Goal: Information Seeking & Learning: Learn about a topic

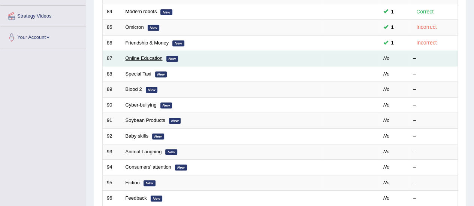
click at [139, 59] on link "Online Education" at bounding box center [143, 58] width 37 height 6
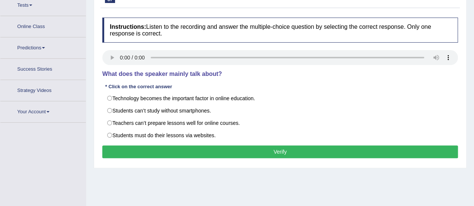
scroll to position [103, 0]
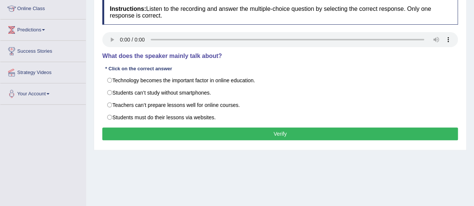
click at [107, 173] on div "Home Practice Listening: Choose Single Answer Online Education « Prev Next » Re…" at bounding box center [280, 84] width 388 height 375
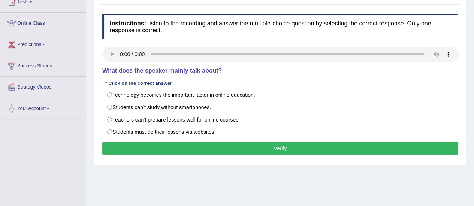
scroll to position [96, 0]
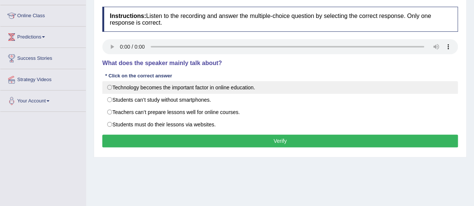
click at [105, 89] on label "Technology becomes the important factor in online education." at bounding box center [279, 87] width 355 height 13
radio input "true"
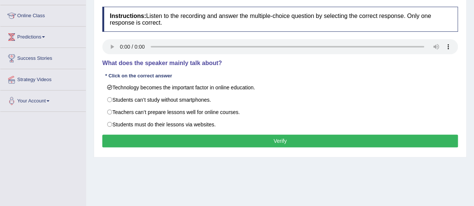
click at [138, 140] on button "Verify" at bounding box center [279, 141] width 355 height 13
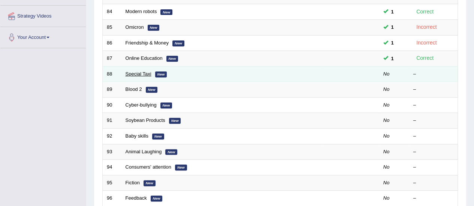
click at [139, 73] on link "Special Taxi" at bounding box center [138, 74] width 26 height 6
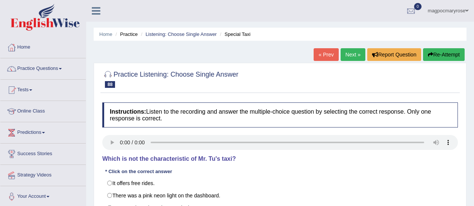
click at [473, 47] on html "Toggle navigation Home Practice Questions Speaking Practice Read Aloud Repeat S…" at bounding box center [237, 103] width 474 height 206
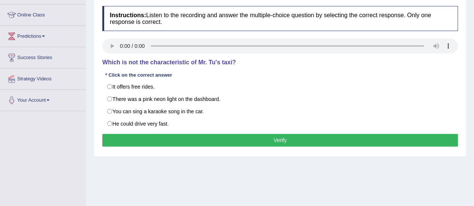
scroll to position [96, 0]
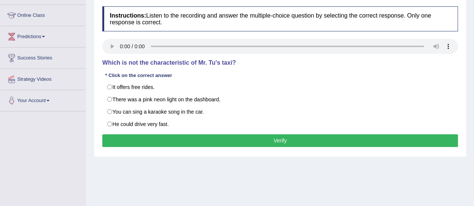
click at [310, 176] on div "Home Practice Listening: Choose Single Answer Special Taxi « Prev Next » Report…" at bounding box center [280, 91] width 388 height 375
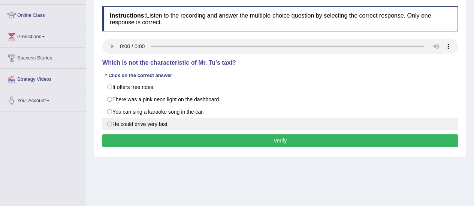
click at [112, 123] on label "He could drive very fast." at bounding box center [279, 124] width 355 height 13
radio input "true"
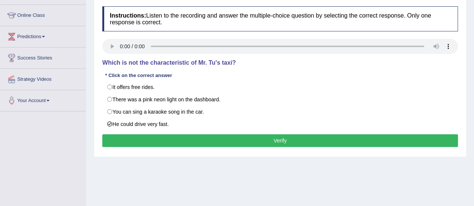
click at [124, 139] on button "Verify" at bounding box center [279, 140] width 355 height 13
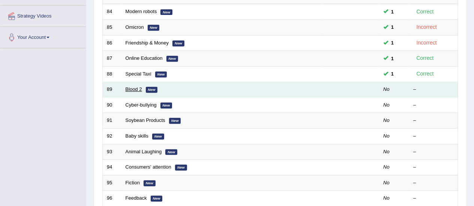
click at [134, 87] on link "Blood 2" at bounding box center [133, 90] width 16 height 6
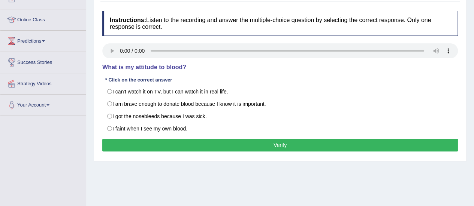
scroll to position [93, 0]
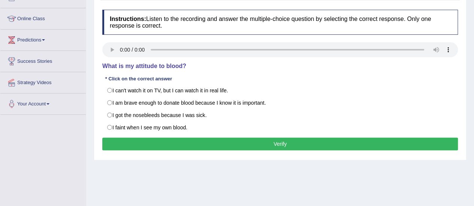
click at [270, 178] on div "Home Practice Listening: Choose Single Answer Blood 2 « Prev Next » Report Ques…" at bounding box center [280, 94] width 388 height 375
click at [34, 148] on div "Toggle navigation Home Practice Questions Speaking Practice Read Aloud Repeat S…" at bounding box center [237, 102] width 474 height 390
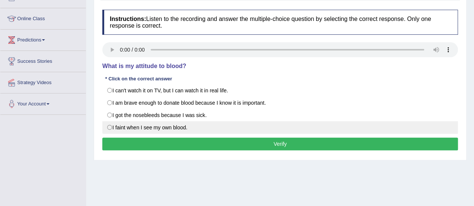
click at [109, 131] on label "I faint when I see my own blood." at bounding box center [279, 127] width 355 height 13
radio input "true"
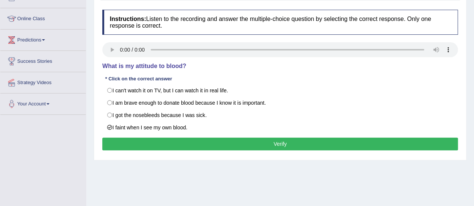
click at [123, 142] on button "Verify" at bounding box center [279, 144] width 355 height 13
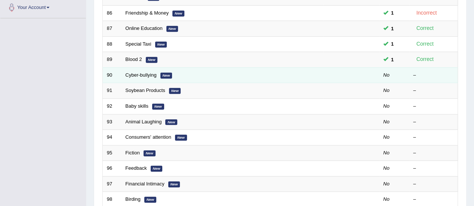
scroll to position [160, 0]
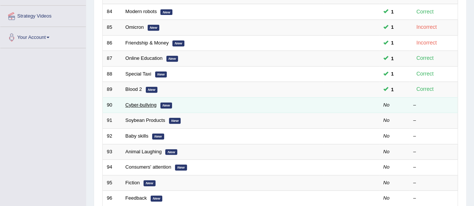
click at [131, 105] on link "Cyber-bullying" at bounding box center [140, 105] width 31 height 6
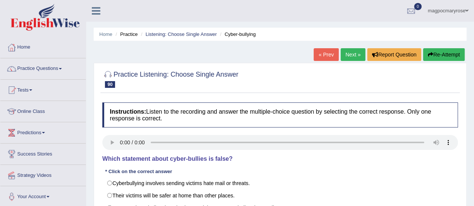
scroll to position [82, 0]
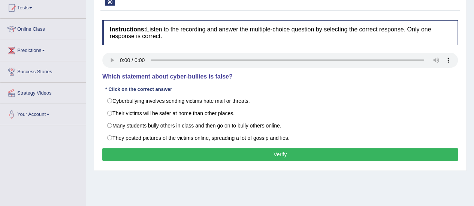
drag, startPoint x: 0, startPoint y: 0, endPoint x: 476, endPoint y: 115, distance: 489.7
click at [473, 115] on html "Toggle navigation Home Practice Questions Speaking Practice Read Aloud Repeat S…" at bounding box center [237, 21] width 474 height 206
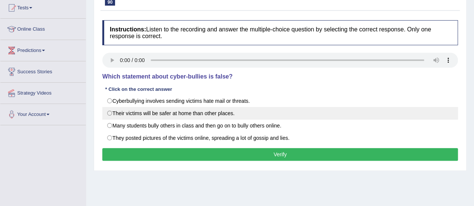
click at [118, 116] on label "Their victims will be safer at home than other places." at bounding box center [279, 113] width 355 height 13
radio input "true"
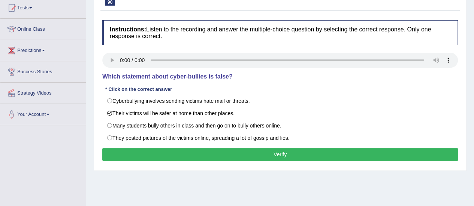
click at [135, 152] on button "Verify" at bounding box center [279, 154] width 355 height 13
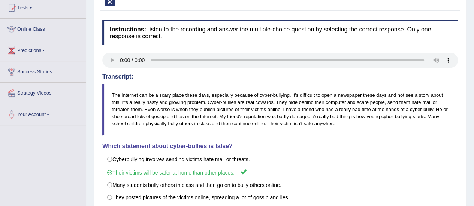
scroll to position [0, 0]
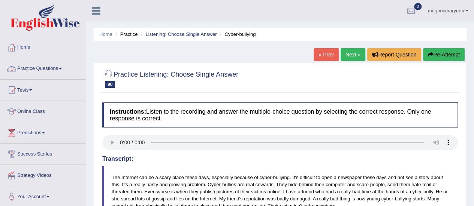
click at [55, 70] on link "Practice Questions" at bounding box center [42, 67] width 85 height 19
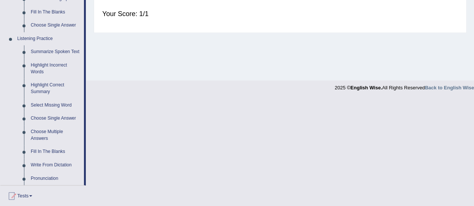
scroll to position [301, 0]
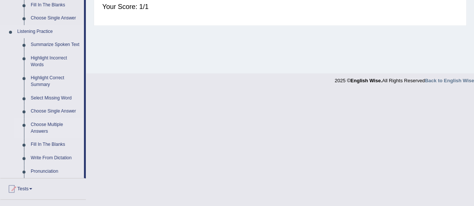
click at [37, 131] on link "Choose Multiple Answers" at bounding box center [55, 128] width 57 height 20
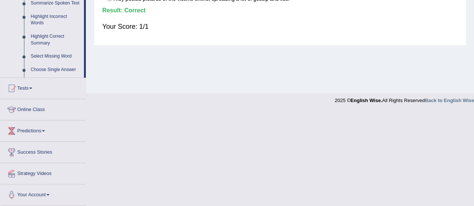
scroll to position [187, 0]
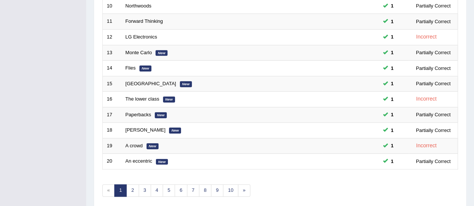
scroll to position [286, 0]
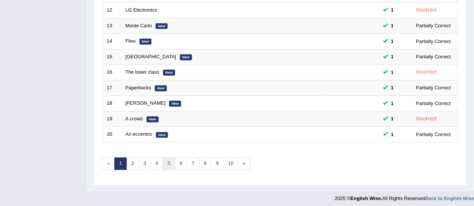
click at [168, 164] on link "5" at bounding box center [169, 164] width 12 height 12
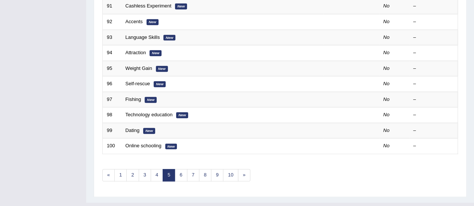
scroll to position [273, 0]
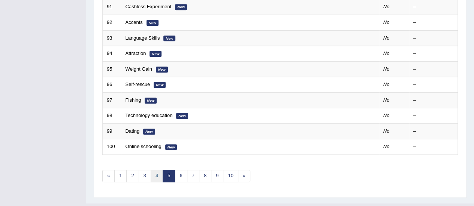
click at [156, 173] on link "4" at bounding box center [157, 176] width 12 height 12
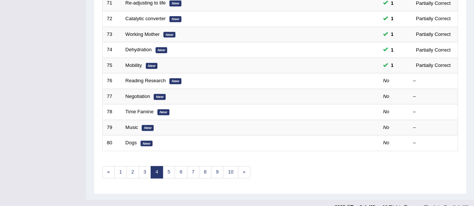
scroll to position [286, 0]
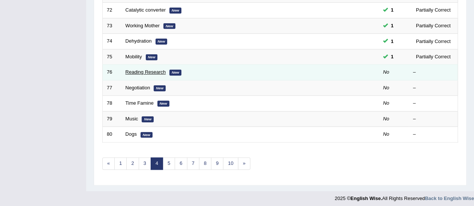
click at [151, 72] on link "Reading Research" at bounding box center [145, 72] width 40 height 6
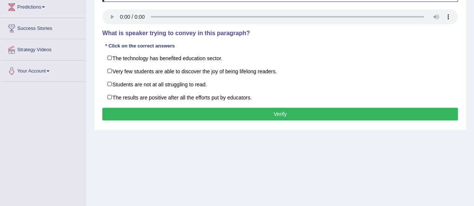
scroll to position [125, 0]
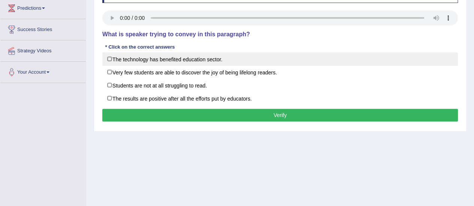
click at [114, 59] on label "The technology has benefited education sector." at bounding box center [279, 58] width 355 height 13
checkbox input "true"
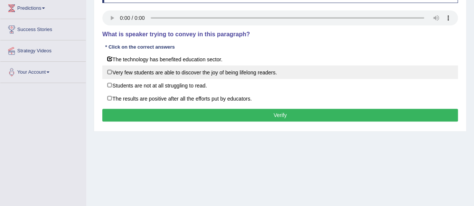
click at [116, 70] on label "Very few students are able to discover the joy of being lifelong readers." at bounding box center [279, 72] width 355 height 13
checkbox input "true"
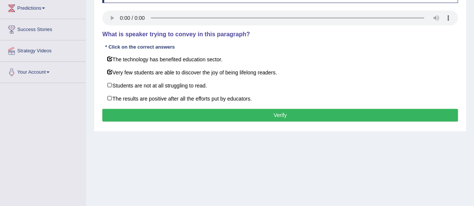
click at [139, 109] on button "Verify" at bounding box center [279, 115] width 355 height 13
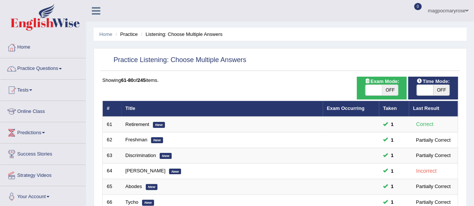
scroll to position [286, 0]
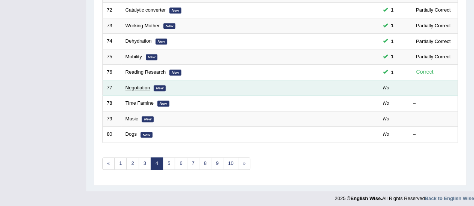
click at [140, 86] on link "Negotiation" at bounding box center [137, 88] width 25 height 6
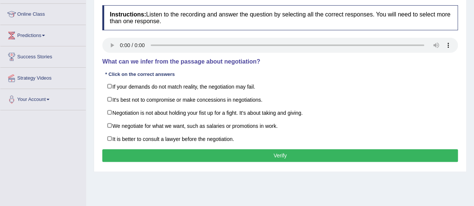
scroll to position [100, 0]
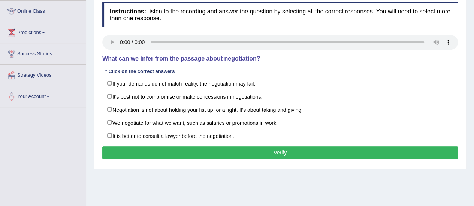
click at [473, 106] on html "Toggle navigation Home Practice Questions Speaking Practice Read Aloud Repeat S…" at bounding box center [237, 3] width 474 height 206
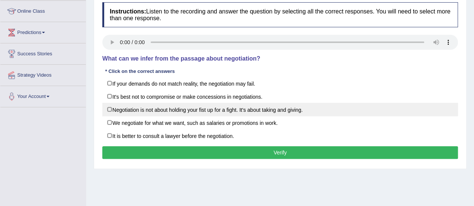
click at [108, 107] on label "Negotiation is not about holding your fist up for a fight. It's about taking an…" at bounding box center [279, 109] width 355 height 13
checkbox input "true"
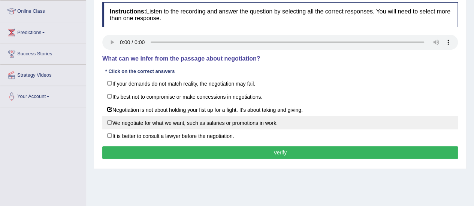
click at [109, 118] on label "We negotiate for what we want, such as salaries or promotions in work." at bounding box center [279, 122] width 355 height 13
checkbox input "true"
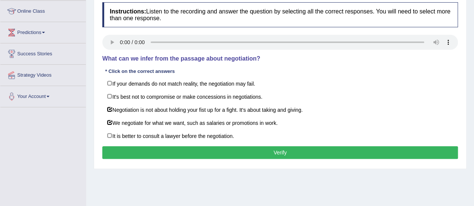
click at [172, 154] on button "Verify" at bounding box center [279, 152] width 355 height 13
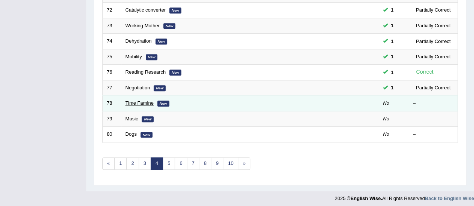
click at [137, 102] on link "Time Famine" at bounding box center [139, 103] width 28 height 6
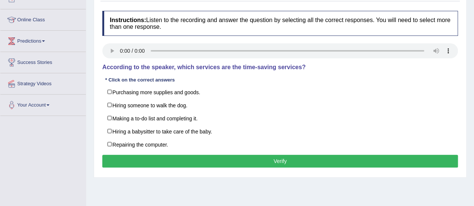
scroll to position [93, 0]
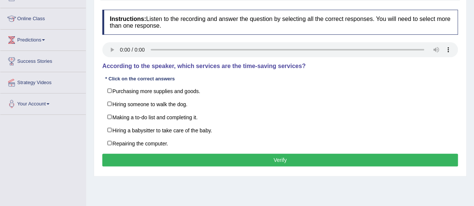
drag, startPoint x: 479, startPoint y: 79, endPoint x: 479, endPoint y: 125, distance: 45.7
click at [473, 113] on html "Toggle navigation Home Practice Questions Speaking Practice Read Aloud Repeat S…" at bounding box center [237, 10] width 474 height 206
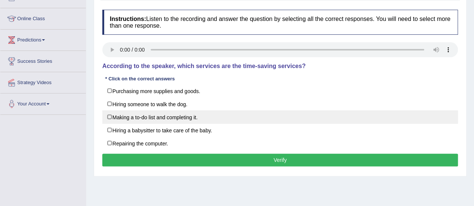
click at [113, 115] on label "Making a to-do list and completing it." at bounding box center [279, 116] width 355 height 13
checkbox input "true"
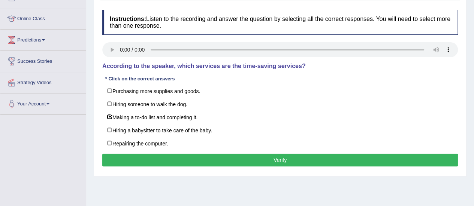
click at [130, 161] on button "Verify" at bounding box center [279, 160] width 355 height 13
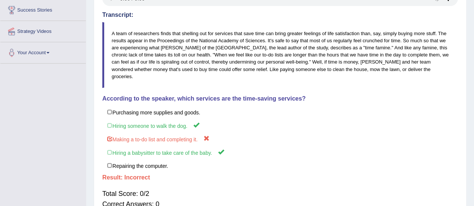
scroll to position [147, 0]
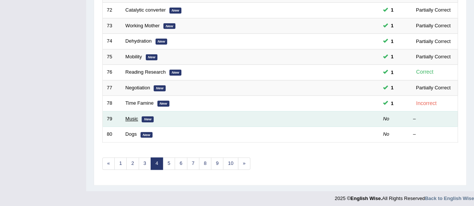
click at [134, 117] on link "Music" at bounding box center [131, 119] width 13 height 6
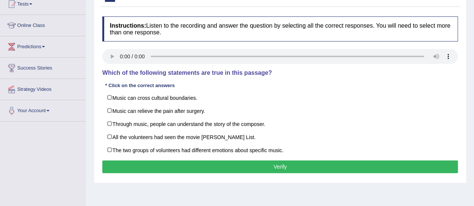
scroll to position [97, 0]
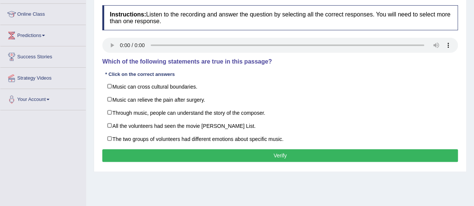
drag, startPoint x: 479, startPoint y: 64, endPoint x: 479, endPoint y: 112, distance: 48.3
click at [473, 109] on html "Toggle navigation Home Practice Questions Speaking Practice Read Aloud Repeat S…" at bounding box center [237, 6] width 474 height 206
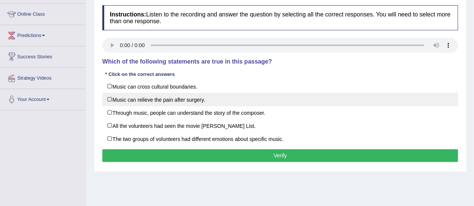
click at [118, 97] on label "Music can relieve the pain after surgery." at bounding box center [279, 99] width 355 height 13
checkbox input "true"
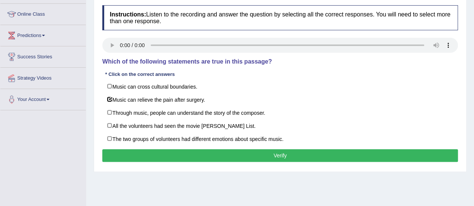
click at [144, 155] on button "Verify" at bounding box center [279, 155] width 355 height 13
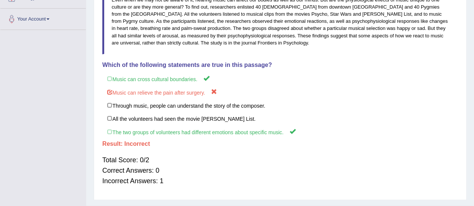
scroll to position [179, 0]
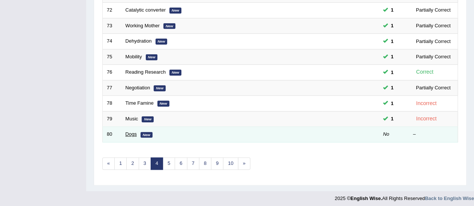
click at [133, 132] on link "Dogs" at bounding box center [130, 134] width 11 height 6
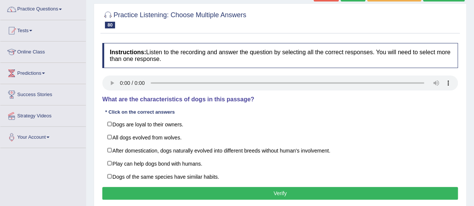
click at [473, 91] on html "Toggle navigation Home Practice Questions Speaking Practice Read Aloud Repeat S…" at bounding box center [237, 43] width 474 height 206
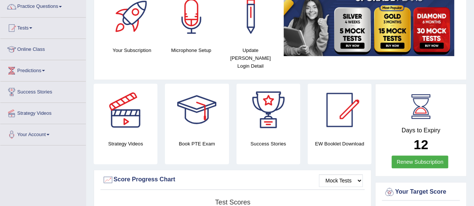
scroll to position [10, 0]
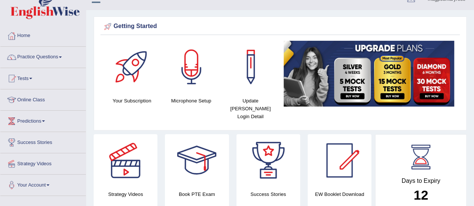
drag, startPoint x: 0, startPoint y: 0, endPoint x: 440, endPoint y: 38, distance: 441.7
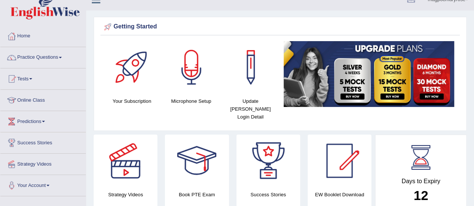
click at [440, 38] on html "Toggle navigation Home Practice Questions Speaking Practice Read Aloud Repeat S…" at bounding box center [237, 92] width 474 height 206
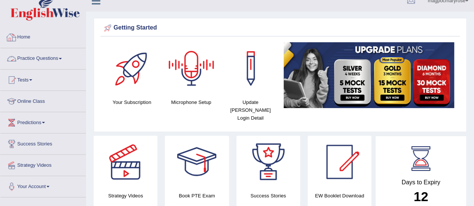
click at [58, 57] on link "Practice Questions" at bounding box center [42, 57] width 85 height 19
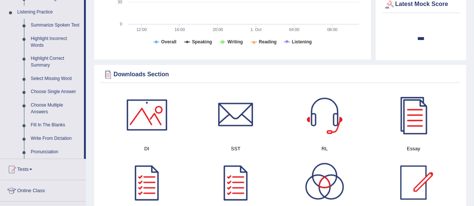
scroll to position [320, 0]
click at [43, 110] on link "Choose Multiple Answers" at bounding box center [55, 109] width 57 height 20
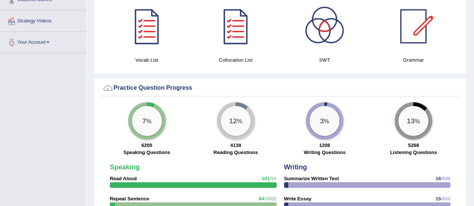
scroll to position [405, 0]
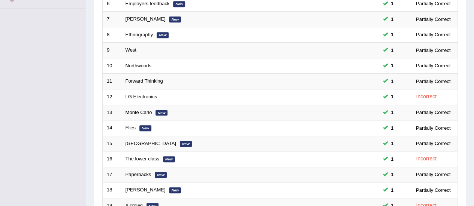
scroll to position [286, 0]
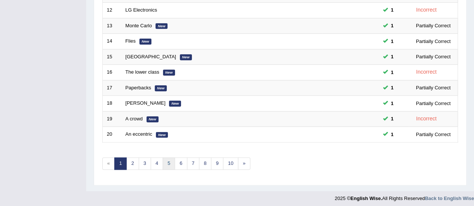
click at [168, 163] on link "5" at bounding box center [169, 164] width 12 height 12
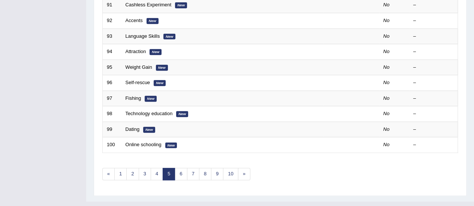
scroll to position [286, 0]
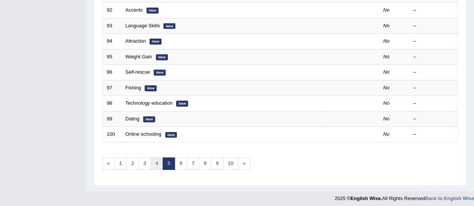
click at [157, 161] on link "4" at bounding box center [157, 164] width 12 height 12
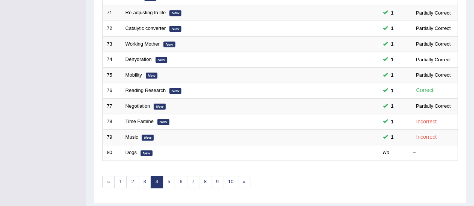
scroll to position [272, 0]
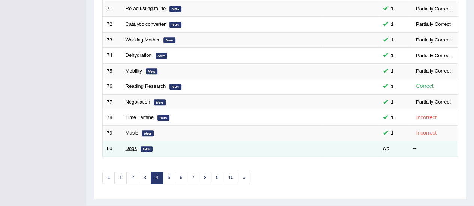
click at [129, 146] on link "Dogs" at bounding box center [130, 149] width 11 height 6
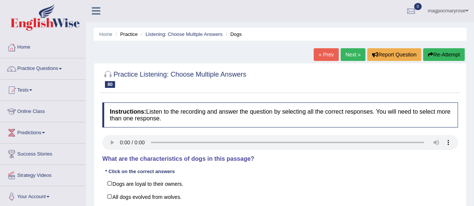
scroll to position [34, 0]
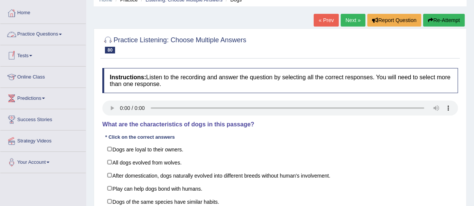
click at [59, 33] on link "Practice Questions" at bounding box center [42, 33] width 85 height 19
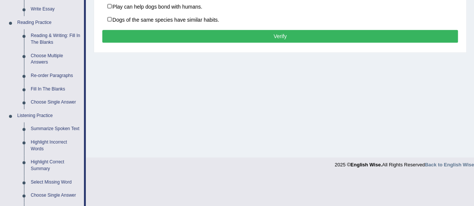
scroll to position [186, 0]
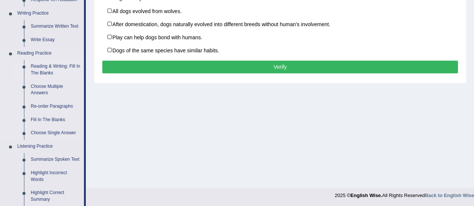
click at [44, 69] on link "Reading & Writing: Fill In The Blanks" at bounding box center [55, 70] width 57 height 20
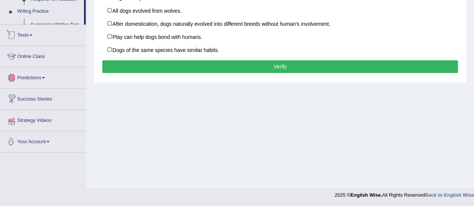
scroll to position [399, 0]
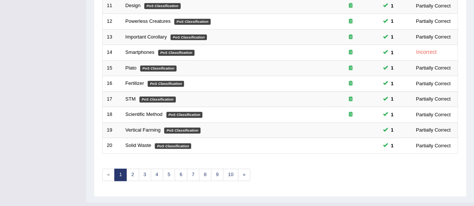
scroll to position [273, 0]
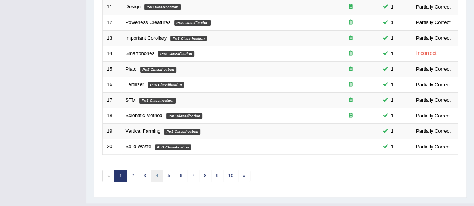
click at [154, 174] on link "4" at bounding box center [157, 176] width 12 height 12
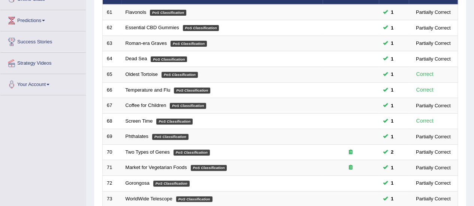
scroll to position [286, 0]
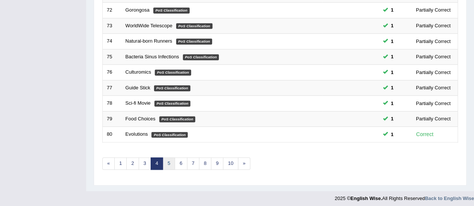
click at [169, 162] on link "5" at bounding box center [169, 164] width 12 height 12
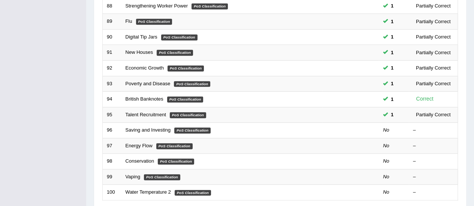
scroll to position [242, 0]
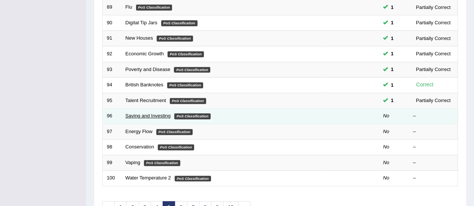
click at [158, 114] on link "Saving and Investing" at bounding box center [147, 116] width 45 height 6
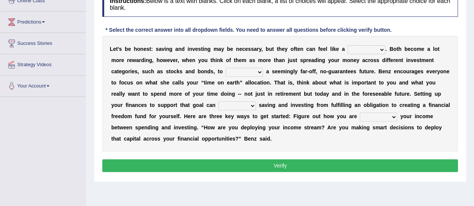
scroll to position [115, 0]
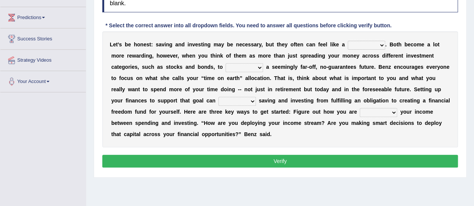
click at [356, 43] on select "nuance choice recidivist chore" at bounding box center [366, 45] width 37 height 9
select select "choice"
click at [348, 41] on select "nuance choice recidivist chore" at bounding box center [366, 45] width 37 height 9
click at [245, 65] on select "fulminate fund categorize fend" at bounding box center [243, 67] width 37 height 9
select select "categorize"
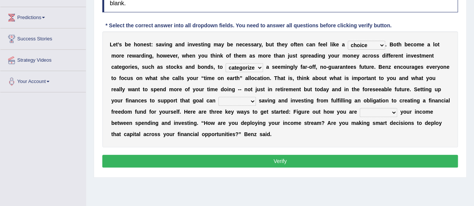
click at [225, 63] on select "fulminate fund categorize fend" at bounding box center [243, 67] width 37 height 9
click at [230, 101] on select "transcend transact transport transform" at bounding box center [236, 101] width 37 height 9
select select "transact"
click at [218, 97] on select "transcend transact transport transform" at bounding box center [236, 101] width 37 height 9
click at [249, 99] on select "transcend transact transport transform" at bounding box center [236, 101] width 37 height 9
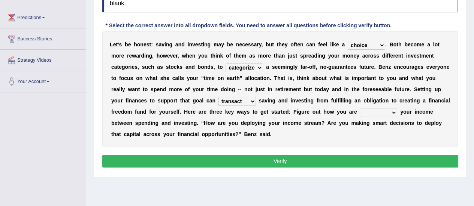
click at [374, 107] on div "L e t ’ s b e h o n e s t : s a v i n g a n d i n v e s t i n g m a y b e n e c…" at bounding box center [279, 89] width 355 height 116
click at [374, 110] on select "affording spiking allocating delegating" at bounding box center [378, 112] width 37 height 9
click at [109, 167] on button "Verify" at bounding box center [279, 161] width 355 height 13
click at [391, 111] on select "affording spiking allocating delegating" at bounding box center [378, 112] width 37 height 9
select select "affording"
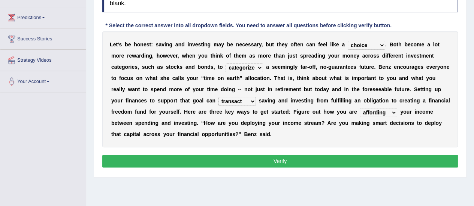
click at [360, 108] on select "affording spiking allocating delegating" at bounding box center [378, 112] width 37 height 9
click at [277, 161] on button "Verify" at bounding box center [279, 161] width 355 height 13
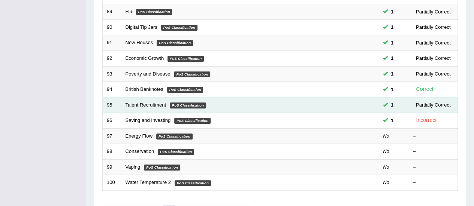
scroll to position [237, 0]
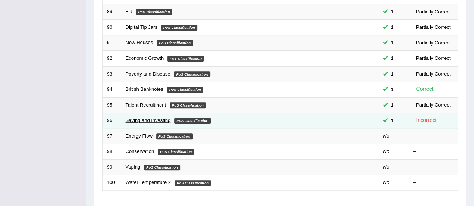
click at [158, 118] on link "Saving and Investing" at bounding box center [147, 121] width 45 height 6
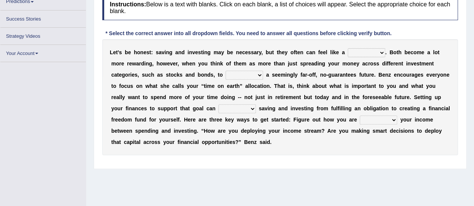
scroll to position [111, 0]
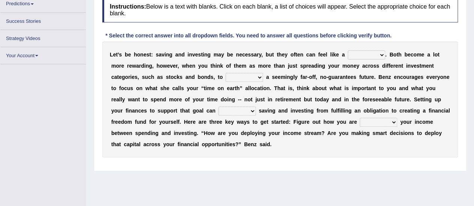
click at [369, 51] on select "nuance choice recidivist chore" at bounding box center [366, 55] width 37 height 9
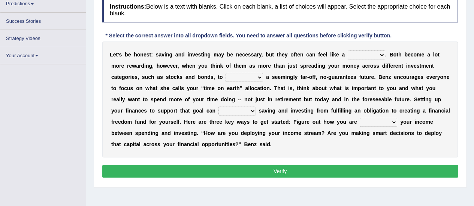
scroll to position [129, 0]
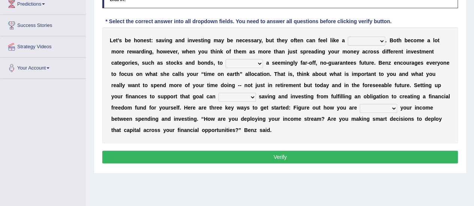
drag, startPoint x: 364, startPoint y: 101, endPoint x: 373, endPoint y: 39, distance: 62.9
click at [373, 39] on div "L e t ’ s b e h o n e s t : s a v i n g a n d i n v e s t i n g m a y b e n e c…" at bounding box center [279, 85] width 355 height 116
click at [373, 39] on select "nuance choice recidivist chore" at bounding box center [366, 41] width 37 height 9
select select "chore"
click at [348, 37] on select "nuance choice recidivist chore" at bounding box center [366, 41] width 37 height 9
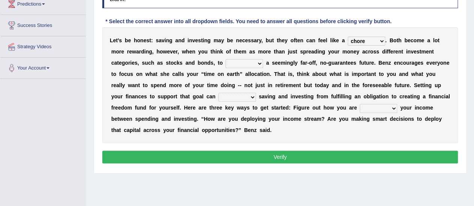
click at [238, 64] on select "fulminate fund categorize fend" at bounding box center [243, 63] width 37 height 9
select select "fund"
click at [225, 59] on select "fulminate fund categorize fend" at bounding box center [243, 63] width 37 height 9
click at [234, 98] on select "transcend transact transport transform" at bounding box center [236, 97] width 37 height 9
select select "transform"
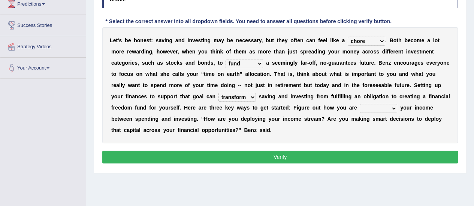
click at [218, 93] on select "transcend transact transport transform" at bounding box center [236, 97] width 37 height 9
click at [374, 106] on select "affording spiking allocating delegating" at bounding box center [378, 108] width 37 height 9
select select "allocating"
click at [360, 104] on select "affording spiking allocating delegating" at bounding box center [378, 108] width 37 height 9
click at [291, 160] on button "Verify" at bounding box center [279, 157] width 355 height 13
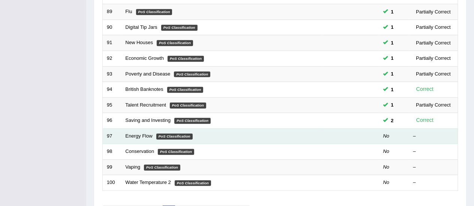
click at [134, 136] on td "Energy Flow PoS Classification" at bounding box center [221, 136] width 201 height 16
click at [135, 133] on link "Energy Flow" at bounding box center [138, 136] width 27 height 6
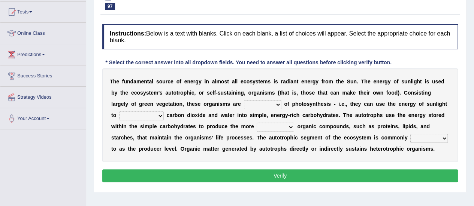
scroll to position [88, 0]
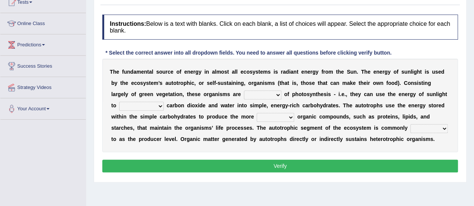
click at [244, 93] on select "aware capable proud guilty" at bounding box center [262, 95] width 37 height 9
select select "capable"
click at [244, 91] on select "aware capable proud guilty" at bounding box center [262, 95] width 37 height 9
click at [129, 105] on select "communicate build convert force" at bounding box center [141, 106] width 45 height 9
select select "convert"
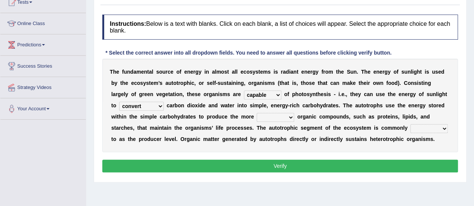
click at [119, 102] on select "communicate build convert force" at bounding box center [141, 106] width 45 height 9
click at [260, 117] on select "normal complex authentic futile" at bounding box center [275, 117] width 37 height 9
select select "complex"
click at [257, 113] on select "normal complex authentic futile" at bounding box center [275, 117] width 37 height 9
click at [423, 128] on select "made known provided referred" at bounding box center [428, 128] width 37 height 9
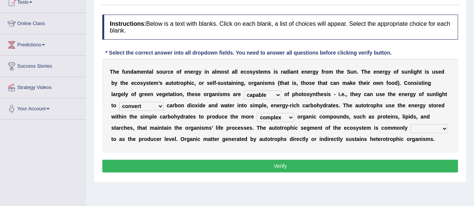
select select "made"
click at [410, 124] on select "made known provided referred" at bounding box center [428, 128] width 37 height 9
click at [268, 164] on button "Verify" at bounding box center [279, 166] width 355 height 13
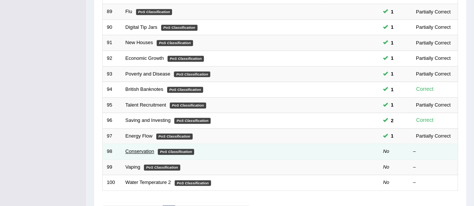
click at [146, 149] on link "Conservation" at bounding box center [139, 152] width 29 height 6
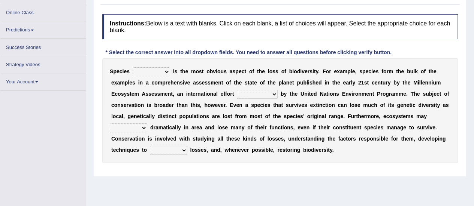
scroll to position [100, 0]
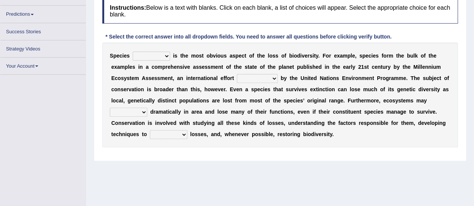
click at [149, 57] on select "richness extinction migration diversity" at bounding box center [151, 56] width 37 height 9
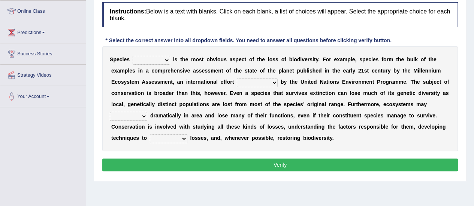
scroll to position [113, 0]
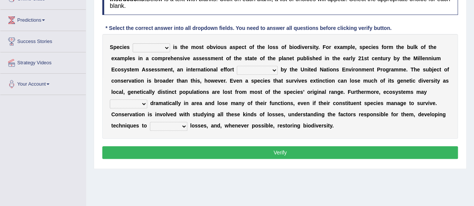
select select "migration"
click at [133, 43] on select "richness extinction migration diversity" at bounding box center [151, 47] width 37 height 9
click at [252, 67] on select "confounded consulted converted coordinated" at bounding box center [257, 70] width 41 height 9
select select "consulted"
click at [237, 66] on select "confounded consulted converted coordinated" at bounding box center [257, 70] width 41 height 9
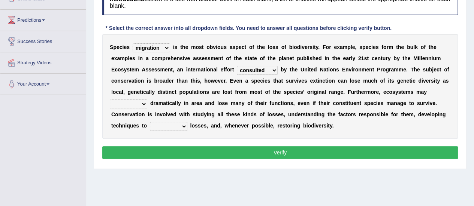
click at [182, 104] on b at bounding box center [182, 103] width 3 height 6
click at [133, 104] on select "expand remain shrink extend" at bounding box center [128, 104] width 37 height 9
select select "expand"
click at [110, 100] on select "expand remain shrink extend" at bounding box center [128, 104] width 37 height 9
click at [171, 126] on select "prevent praise accelerate prompt" at bounding box center [168, 126] width 37 height 9
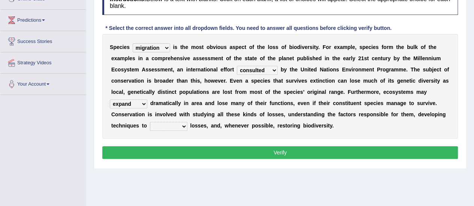
select select "prevent"
click at [150, 122] on select "prevent praise accelerate prompt" at bounding box center [168, 126] width 37 height 9
click at [177, 126] on select "prevent praise accelerate prompt" at bounding box center [168, 126] width 37 height 9
click at [197, 133] on div "S p e c i e s richness extinction migration diversity i s t h e m o s t o b v i…" at bounding box center [279, 86] width 355 height 105
click at [207, 155] on button "Verify" at bounding box center [279, 152] width 355 height 13
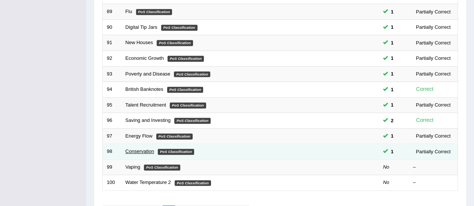
click at [149, 151] on link "Conservation" at bounding box center [139, 152] width 29 height 6
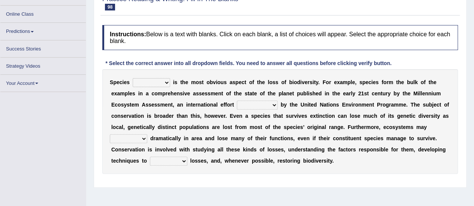
scroll to position [84, 0]
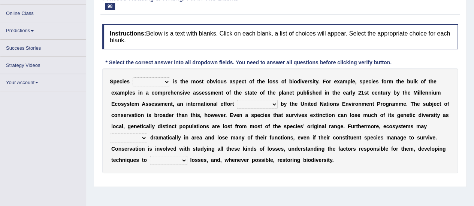
click at [146, 82] on select "richness extinction migration diversity" at bounding box center [151, 82] width 37 height 9
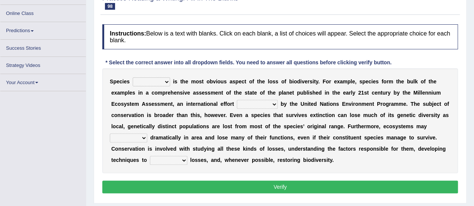
scroll to position [92, 0]
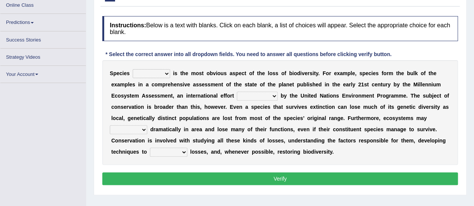
select select "extinction"
click at [133, 72] on select "richness extinction migration diversity" at bounding box center [151, 73] width 37 height 9
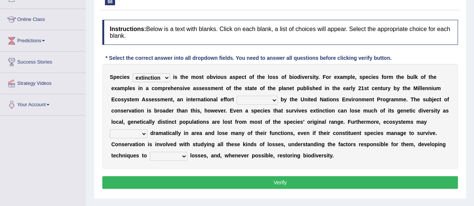
click at [245, 99] on select "confounded consulted converted coordinated" at bounding box center [257, 100] width 41 height 9
select select "consulted"
click at [237, 96] on select "confounded consulted converted coordinated" at bounding box center [257, 100] width 41 height 9
click at [142, 131] on select "expand remain shrink extend" at bounding box center [128, 134] width 37 height 9
select select "shrink"
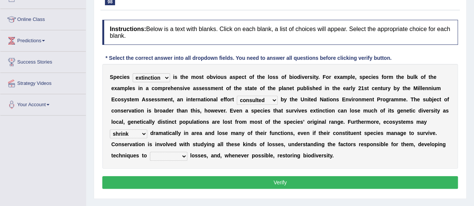
click at [110, 130] on select "expand remain shrink extend" at bounding box center [128, 134] width 37 height 9
click at [160, 155] on select "prevent praise accelerate prompt" at bounding box center [168, 156] width 37 height 9
select select "prevent"
click at [150, 152] on select "prevent praise accelerate prompt" at bounding box center [168, 156] width 37 height 9
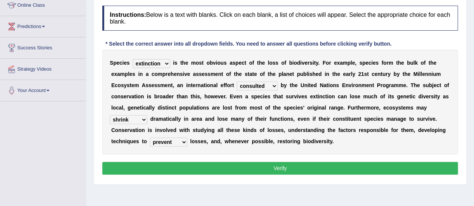
scroll to position [127, 0]
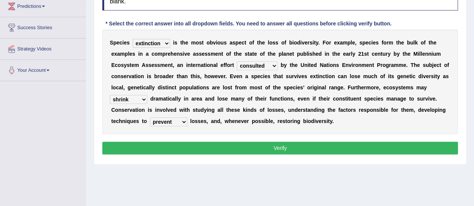
click at [265, 63] on select "confounded consulted converted coordinated" at bounding box center [257, 65] width 41 height 9
select select "coordinated"
click at [237, 61] on select "confounded consulted converted coordinated" at bounding box center [257, 65] width 41 height 9
click at [160, 143] on button "Verify" at bounding box center [279, 148] width 355 height 13
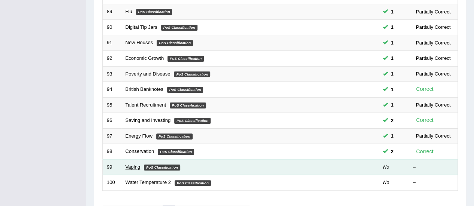
click at [133, 164] on link "Vaping" at bounding box center [132, 167] width 15 height 6
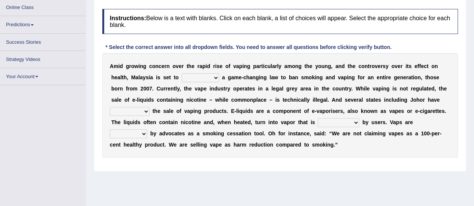
scroll to position [89, 0]
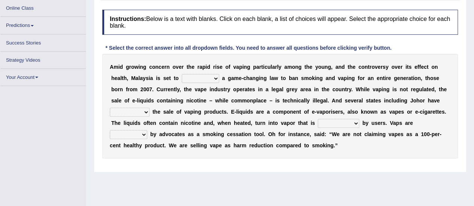
click at [204, 77] on select "introduce adapt lift enroll" at bounding box center [200, 78] width 37 height 9
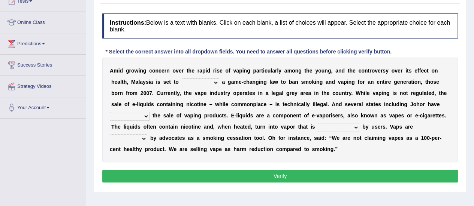
scroll to position [103, 0]
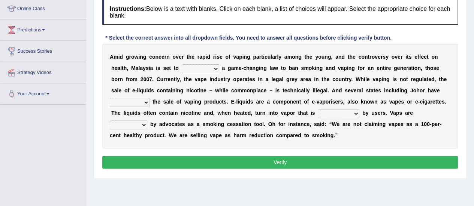
click at [267, 102] on b "a" at bounding box center [268, 102] width 3 height 6
click at [210, 71] on select "introduce adapt lift enroll" at bounding box center [200, 68] width 37 height 9
select select "introduce"
click at [182, 64] on select "introduce adapt lift enroll" at bounding box center [200, 68] width 37 height 9
click at [134, 102] on select "proposed proliferated prohibited promoted" at bounding box center [130, 102] width 40 height 9
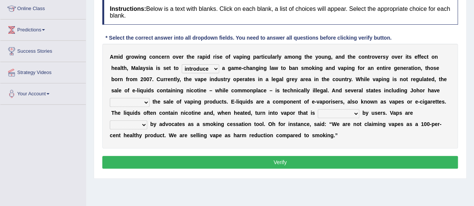
select select "promoted"
click at [110, 98] on select "proposed proliferated prohibited promoted" at bounding box center [130, 102] width 40 height 9
click at [328, 112] on select "comprised inhaled compressed exhaled" at bounding box center [339, 113] width 42 height 9
select select "inhaled"
click at [318, 109] on select "comprised inhaled compressed exhaled" at bounding box center [339, 113] width 42 height 9
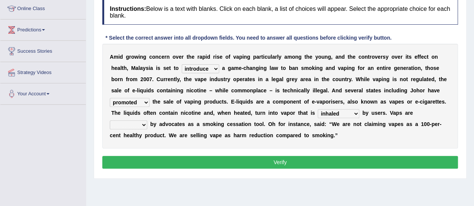
click at [119, 125] on select "touted despised criticized destroyed" at bounding box center [128, 125] width 37 height 9
select select "touted"
click at [110, 121] on select "touted despised criticized destroyed" at bounding box center [128, 125] width 37 height 9
click at [144, 160] on button "Verify" at bounding box center [279, 162] width 355 height 13
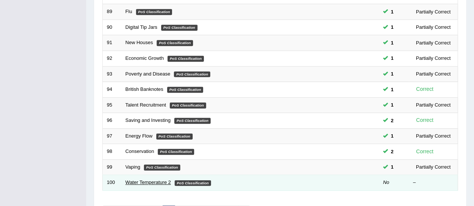
click at [136, 180] on link "Water Temperature 2" at bounding box center [147, 183] width 45 height 6
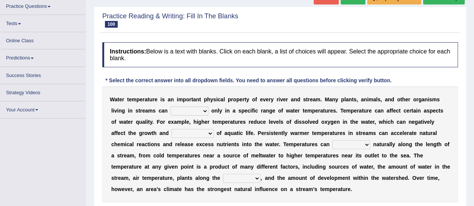
scroll to position [92, 0]
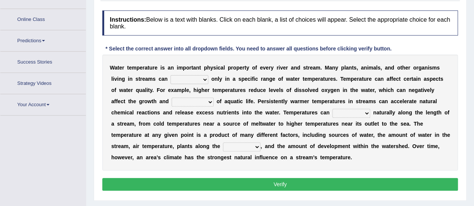
click at [172, 77] on div "W a t e r t e m p e r a t u r e i s a n i m p o r t a n t p h y s i c a l p r o…" at bounding box center [279, 113] width 355 height 116
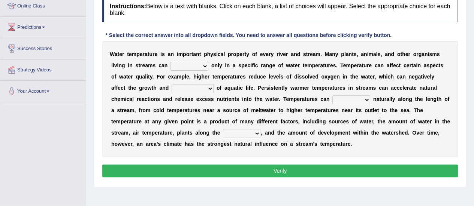
select select "perish"
click at [170, 62] on select "wither perish flourish deteriorate" at bounding box center [189, 66] width 38 height 9
click at [176, 89] on select "productivity corrosion appreciation degradation" at bounding box center [193, 88] width 42 height 9
select select "productivity"
click at [172, 84] on select "productivity corrosion appreciation degradation" at bounding box center [193, 88] width 42 height 9
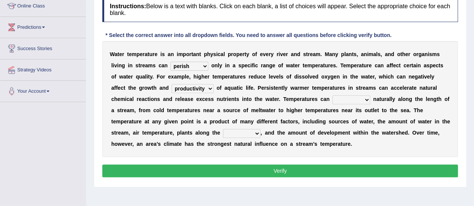
click at [332, 100] on select "decline vary remain deteriorate" at bounding box center [351, 100] width 38 height 9
select select "vary"
click at [332, 96] on select "decline vary remain deteriorate" at bounding box center [351, 100] width 38 height 9
click at [223, 132] on select "mountains road forest bank" at bounding box center [241, 133] width 37 height 9
select select "forest"
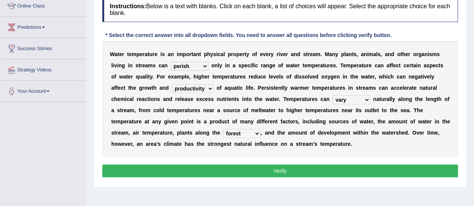
click at [223, 129] on select "mountains road forest bank" at bounding box center [241, 133] width 37 height 9
drag, startPoint x: 369, startPoint y: 75, endPoint x: 233, endPoint y: 60, distance: 136.8
click at [233, 60] on div "W a t e r t e m p e r a t u r e i s a n i m p o r t a n t p h y s i c a l p r o…" at bounding box center [279, 99] width 355 height 116
click at [332, 98] on select "decline vary remain deteriorate" at bounding box center [351, 100] width 38 height 9
select select "remain"
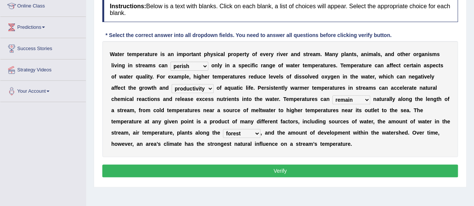
click at [332, 96] on select "decline vary remain deteriorate" at bounding box center [351, 100] width 38 height 9
click at [332, 97] on select "decline vary remain deteriorate" at bounding box center [351, 100] width 38 height 9
click at [288, 130] on b "a" at bounding box center [289, 133] width 3 height 6
click at [271, 173] on button "Verify" at bounding box center [279, 171] width 355 height 13
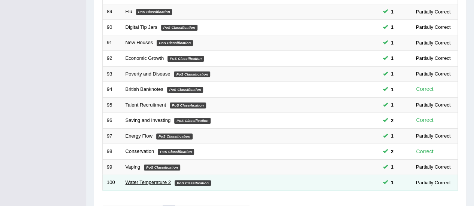
scroll to position [237, 0]
click at [162, 180] on link "Water Temperature 2" at bounding box center [147, 183] width 45 height 6
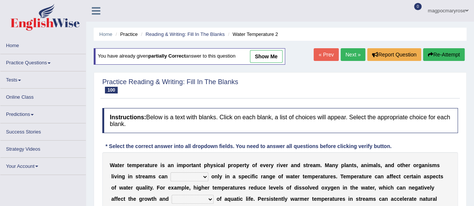
scroll to position [112, 0]
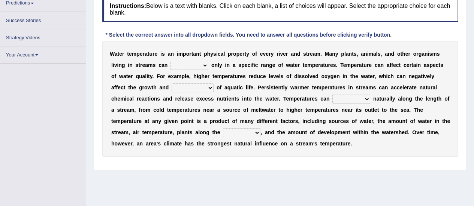
click at [199, 64] on select "wither perish flourish deteriorate" at bounding box center [189, 65] width 38 height 9
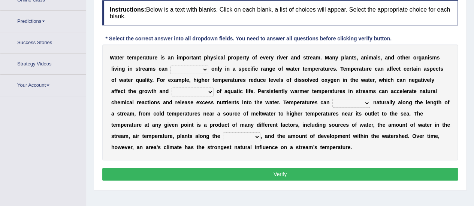
scroll to position [130, 0]
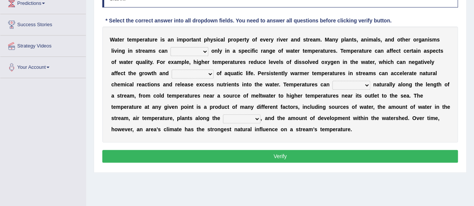
select select "flourish"
click at [170, 47] on select "wither perish flourish deteriorate" at bounding box center [189, 51] width 38 height 9
click at [189, 71] on select "productivity corrosion appreciation degradation" at bounding box center [193, 74] width 42 height 9
select select "productivity"
click at [172, 70] on select "productivity corrosion appreciation degradation" at bounding box center [193, 74] width 42 height 9
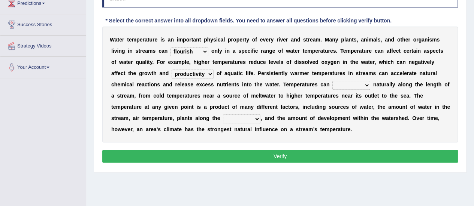
click at [332, 82] on select "decline vary remain deteriorate" at bounding box center [351, 85] width 38 height 9
select select "vary"
click at [332, 81] on select "decline vary remain deteriorate" at bounding box center [351, 85] width 38 height 9
click at [223, 118] on select "mountains road forest bank" at bounding box center [241, 119] width 37 height 9
select select "bank"
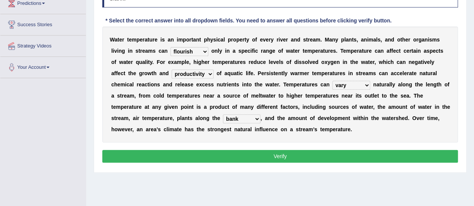
click at [223, 115] on select "mountains road forest bank" at bounding box center [241, 119] width 37 height 9
click at [204, 155] on button "Verify" at bounding box center [279, 156] width 355 height 13
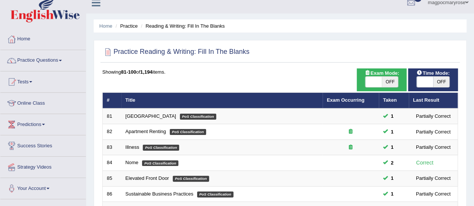
scroll to position [3, 0]
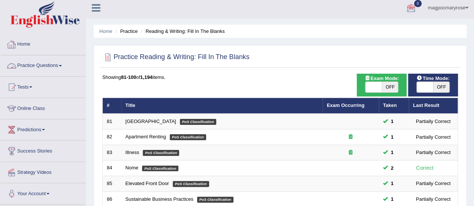
click at [31, 64] on link "Practice Questions" at bounding box center [42, 64] width 85 height 19
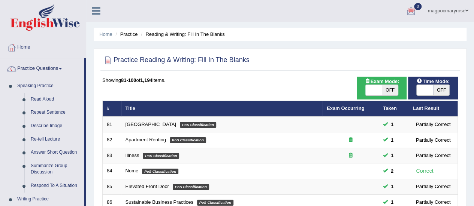
scroll to position [166, 0]
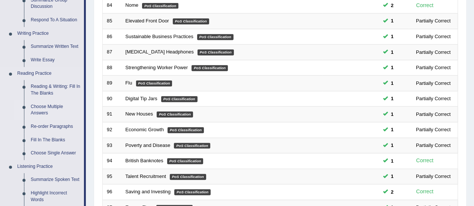
click at [37, 107] on link "Choose Multiple Answers" at bounding box center [55, 110] width 57 height 20
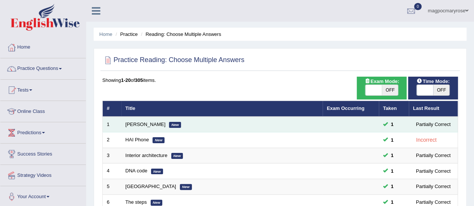
click at [300, 129] on td "Damian Scarf New" at bounding box center [221, 125] width 201 height 16
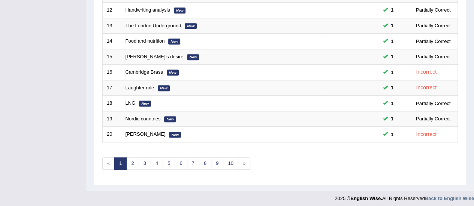
scroll to position [279, 0]
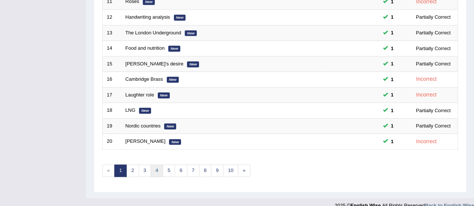
click at [156, 169] on link "4" at bounding box center [157, 171] width 12 height 12
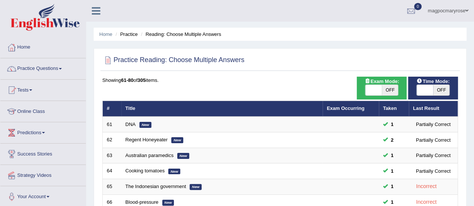
scroll to position [286, 0]
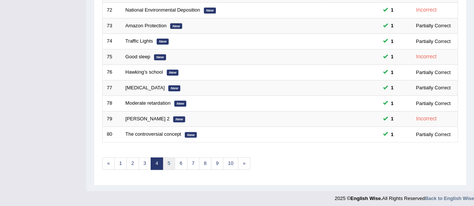
click at [166, 158] on link "5" at bounding box center [169, 164] width 12 height 12
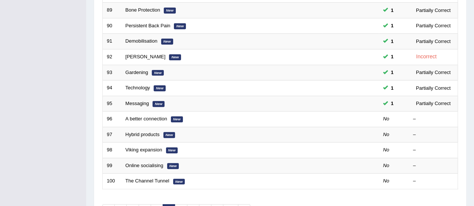
scroll to position [240, 0]
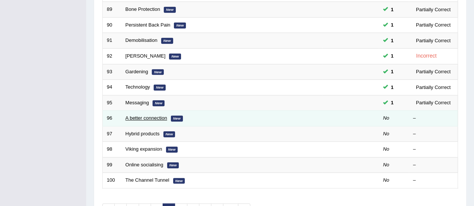
click at [155, 115] on link "A better connection" at bounding box center [146, 118] width 42 height 6
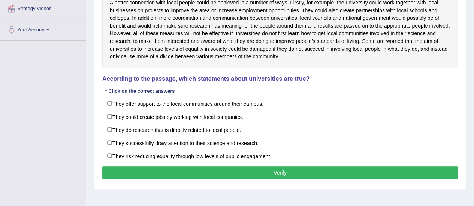
scroll to position [168, 0]
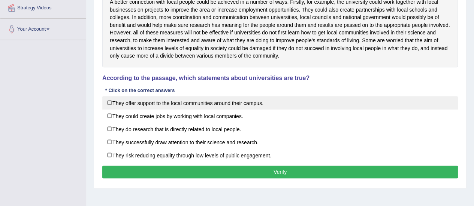
click at [130, 110] on label "They offer support to the local communities around their campus." at bounding box center [279, 102] width 355 height 13
checkbox input "true"
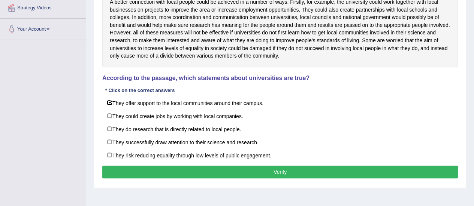
click at [130, 179] on button "Verify" at bounding box center [279, 172] width 355 height 13
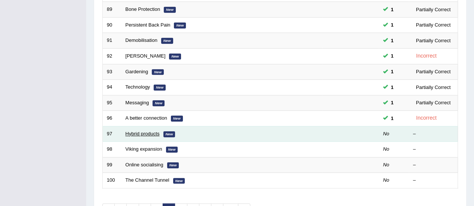
click at [146, 131] on link "Hybrid products" at bounding box center [142, 134] width 34 height 6
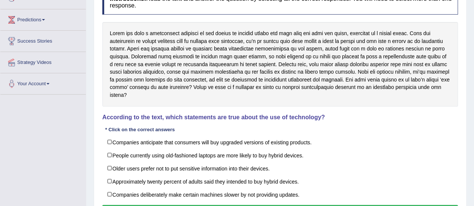
scroll to position [130, 0]
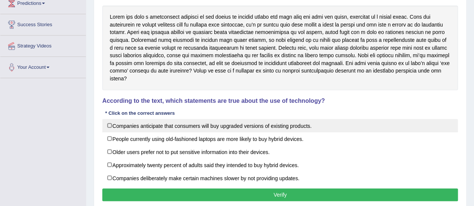
click at [128, 128] on label "Companies anticipate that consumers will buy upgraded versions of existing prod…" at bounding box center [279, 125] width 355 height 13
checkbox input "true"
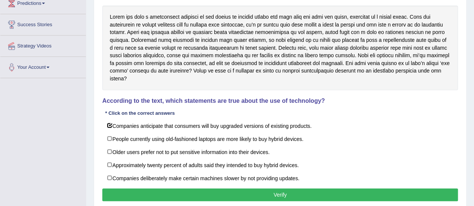
click at [128, 185] on div "Instructions: Read the text and answer the question by selecting all the correc…" at bounding box center [279, 88] width 359 height 238
click at [129, 191] on button "Verify" at bounding box center [279, 195] width 355 height 13
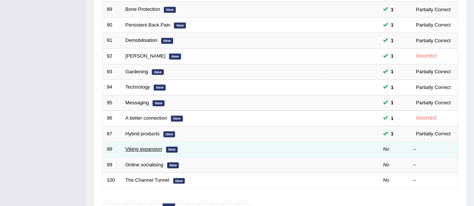
click at [152, 146] on link "Viking expansion" at bounding box center [143, 149] width 37 height 6
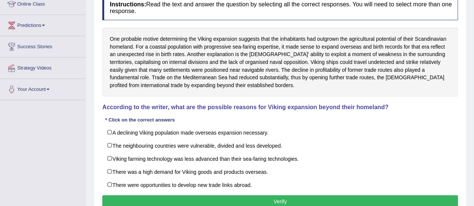
scroll to position [130, 0]
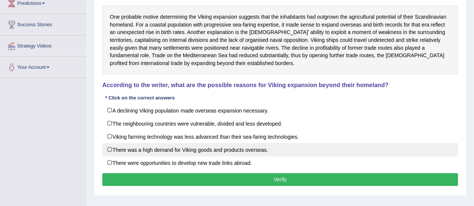
click at [137, 149] on label "There was a high demand for Viking goods and products overseas." at bounding box center [279, 149] width 355 height 13
checkbox input "true"
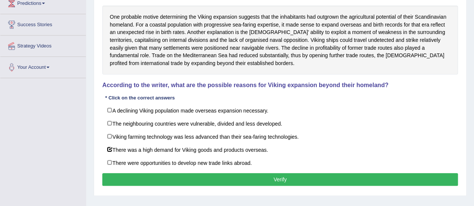
click at [126, 173] on button "Verify" at bounding box center [279, 179] width 355 height 13
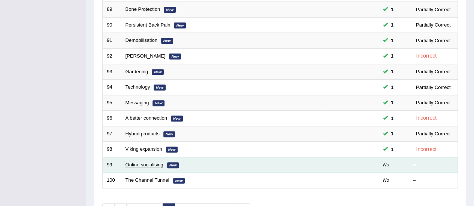
click at [154, 162] on link "Online socialising" at bounding box center [144, 165] width 38 height 6
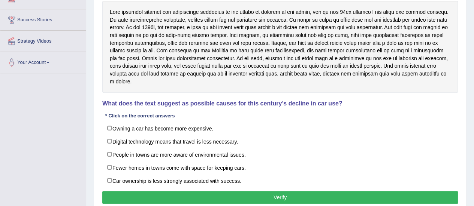
scroll to position [136, 0]
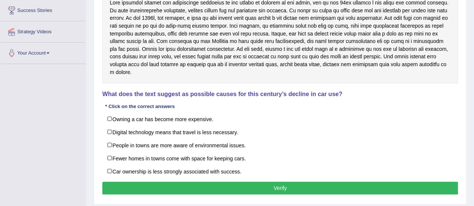
scroll to position [145, 0]
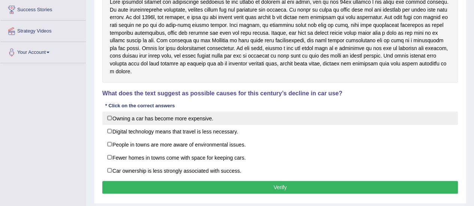
click at [145, 123] on label "Owning a car has become more expensive." at bounding box center [279, 118] width 355 height 13
checkbox input "true"
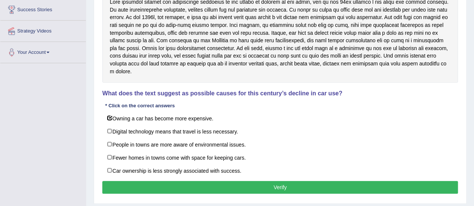
click at [145, 181] on button "Verify" at bounding box center [279, 187] width 355 height 13
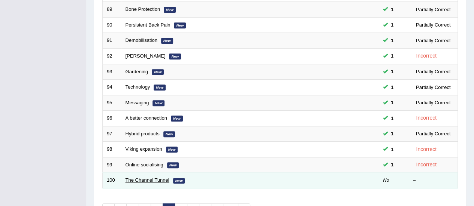
click at [145, 178] on link "The Channel Tunnel" at bounding box center [147, 181] width 44 height 6
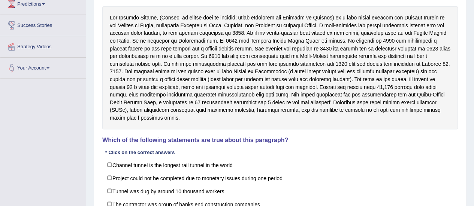
scroll to position [138, 0]
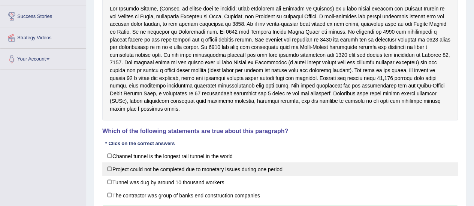
click at [226, 169] on label "Project could not be completed due to monetary issues during one period" at bounding box center [279, 169] width 355 height 13
checkbox input "true"
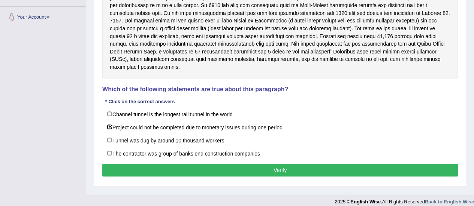
scroll to position [178, 0]
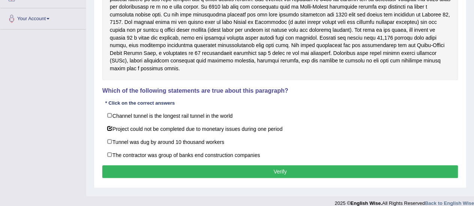
click at [301, 173] on button "Verify" at bounding box center [279, 172] width 355 height 13
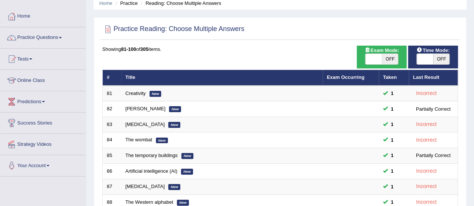
scroll to position [14, 0]
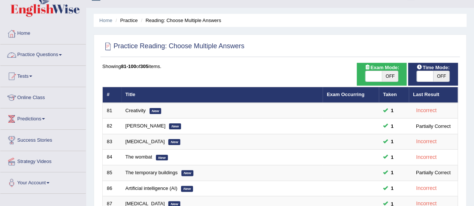
click at [63, 53] on link "Practice Questions" at bounding box center [42, 54] width 85 height 19
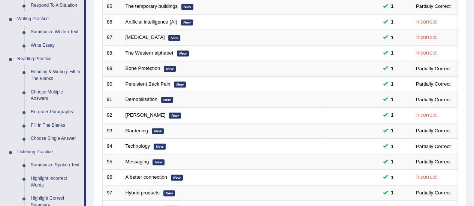
scroll to position [179, 0]
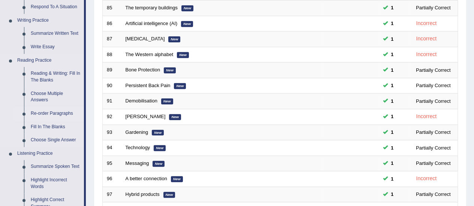
click at [39, 111] on link "Re-order Paragraphs" at bounding box center [55, 113] width 57 height 13
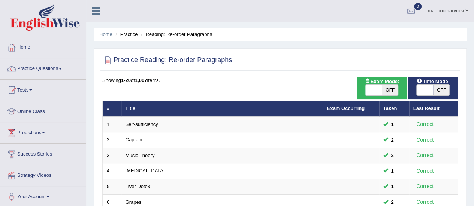
scroll to position [286, 0]
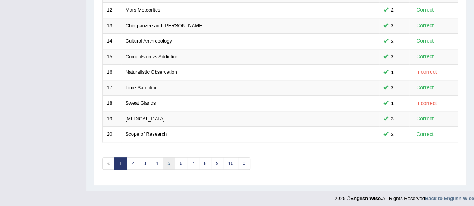
click at [166, 159] on link "5" at bounding box center [169, 164] width 12 height 12
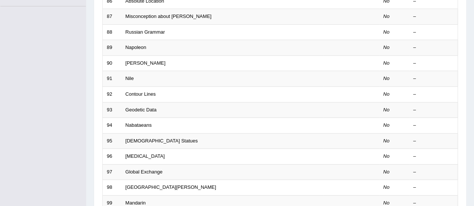
scroll to position [270, 0]
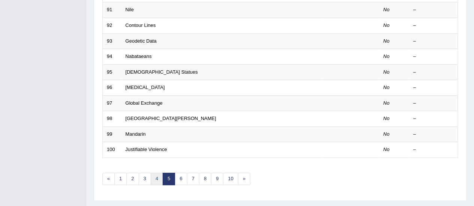
click at [157, 176] on link "4" at bounding box center [157, 179] width 12 height 12
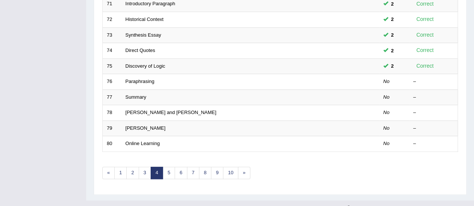
scroll to position [275, 0]
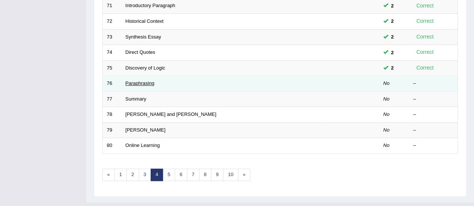
click at [138, 81] on link "Paraphrasing" at bounding box center [139, 84] width 29 height 6
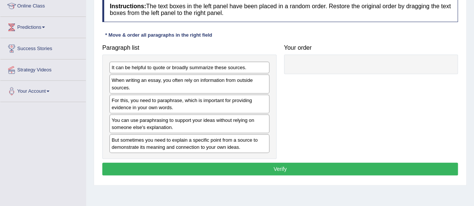
scroll to position [104, 0]
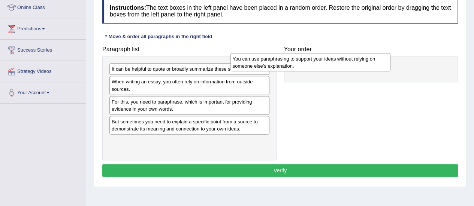
drag, startPoint x: 227, startPoint y: 119, endPoint x: 359, endPoint y: 52, distance: 148.2
click at [359, 53] on div "You can use paraphrasing to support your ideas without relying on someone else'…" at bounding box center [310, 62] width 160 height 19
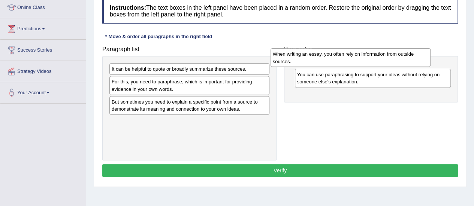
drag, startPoint x: 203, startPoint y: 86, endPoint x: 364, endPoint y: 59, distance: 163.4
click at [364, 59] on div "When writing an essay, you often rely on information from outside sources." at bounding box center [350, 57] width 160 height 19
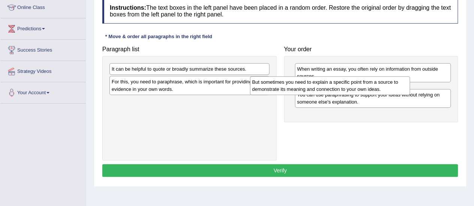
drag, startPoint x: 233, startPoint y: 107, endPoint x: 387, endPoint y: 87, distance: 156.1
click at [387, 87] on div "But sometimes you need to explain a specific point from a source to demonstrate…" at bounding box center [330, 85] width 160 height 19
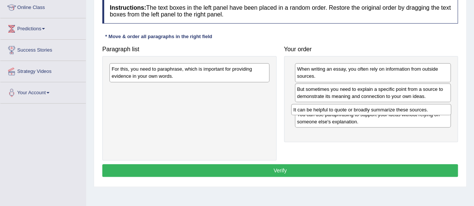
drag, startPoint x: 208, startPoint y: 68, endPoint x: 390, endPoint y: 109, distance: 186.2
click at [390, 109] on div "It can be helpful to quote or broadly summarize these sources." at bounding box center [371, 109] width 160 height 11
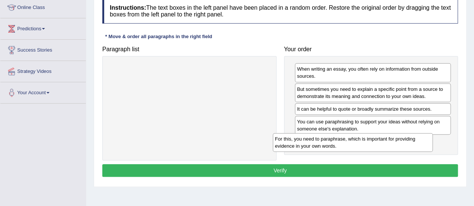
drag, startPoint x: 243, startPoint y: 73, endPoint x: 406, endPoint y: 143, distance: 177.7
click at [406, 143] on div "For this, you need to paraphrase, which is important for providing evidence in …" at bounding box center [353, 142] width 160 height 19
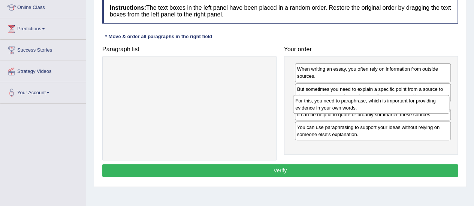
drag, startPoint x: 357, startPoint y: 144, endPoint x: 355, endPoint y: 104, distance: 39.7
click at [355, 104] on div "For this, you need to paraphrase, which is important for providing evidence in …" at bounding box center [371, 104] width 156 height 19
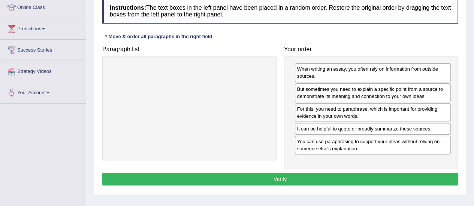
click at [316, 175] on button "Verify" at bounding box center [279, 179] width 355 height 13
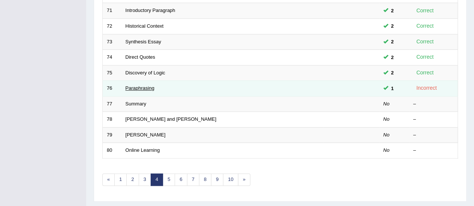
click at [139, 85] on link "Paraphrasing" at bounding box center [139, 88] width 29 height 6
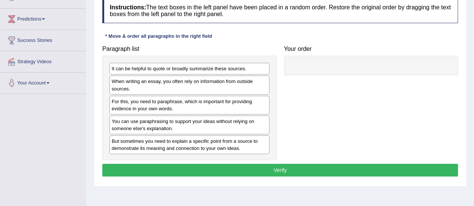
scroll to position [129, 0]
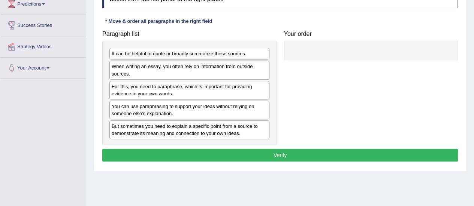
drag, startPoint x: 0, startPoint y: 0, endPoint x: 479, endPoint y: 129, distance: 496.2
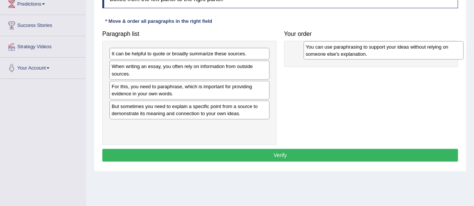
drag, startPoint x: 196, startPoint y: 114, endPoint x: 389, endPoint y: 56, distance: 202.3
click at [389, 56] on div "You can use paraphrasing to support your ideas without relying on someone else'…" at bounding box center [383, 50] width 160 height 19
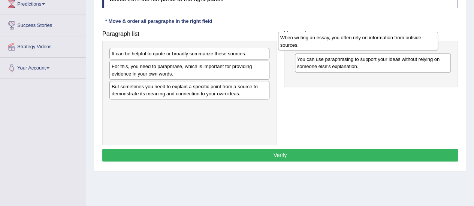
drag, startPoint x: 234, startPoint y: 70, endPoint x: 404, endPoint y: 42, distance: 173.0
click at [404, 42] on div "When writing an essay, you often rely on information from outside sources." at bounding box center [358, 41] width 160 height 19
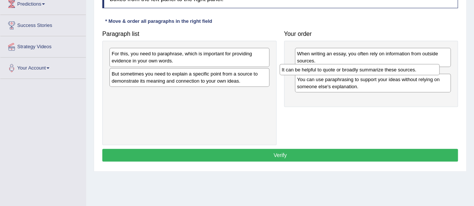
drag, startPoint x: 248, startPoint y: 57, endPoint x: 418, endPoint y: 72, distance: 170.8
click at [418, 72] on div "It can be helpful to quote or broadly summarize these sources." at bounding box center [359, 69] width 160 height 11
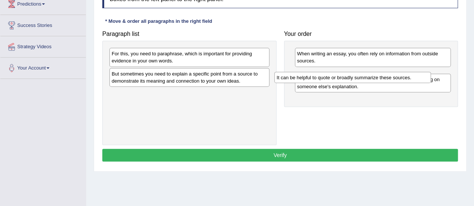
drag, startPoint x: 418, startPoint y: 72, endPoint x: 324, endPoint y: 80, distance: 94.3
click at [324, 80] on div "It can be helpful to quote or broadly summarize these sources." at bounding box center [352, 77] width 156 height 11
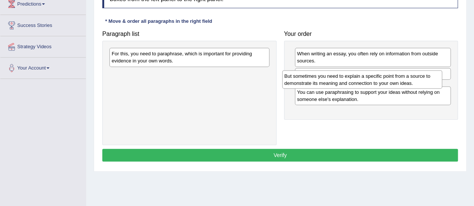
drag, startPoint x: 183, startPoint y: 78, endPoint x: 353, endPoint y: 79, distance: 169.7
click at [353, 79] on div "But sometimes you need to explain a specific point from a source to demonstrate…" at bounding box center [362, 79] width 160 height 19
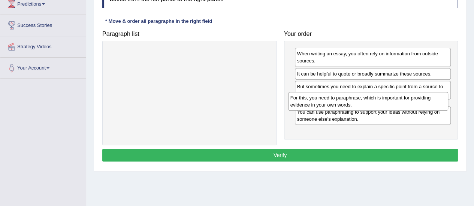
drag, startPoint x: 253, startPoint y: 61, endPoint x: 432, endPoint y: 105, distance: 184.7
click at [432, 105] on div "For this, you need to paraphrase, which is important for providing evidence in …" at bounding box center [368, 101] width 160 height 19
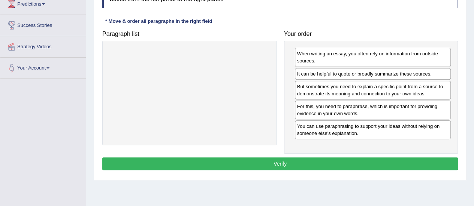
click at [297, 161] on button "Verify" at bounding box center [279, 164] width 355 height 13
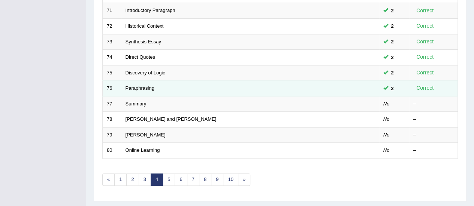
scroll to position [270, 0]
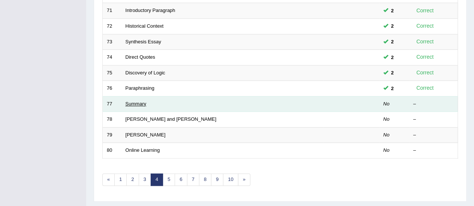
click at [131, 101] on link "Summary" at bounding box center [135, 104] width 21 height 6
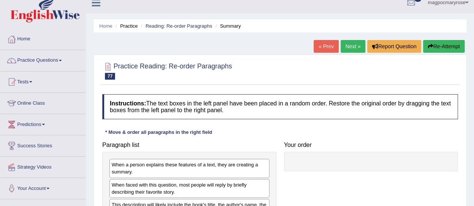
scroll to position [85, 0]
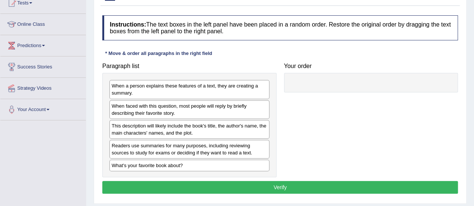
click at [473, 119] on html "Toggle navigation Home Practice Questions Speaking Practice Read Aloud Repeat S…" at bounding box center [237, 16] width 474 height 206
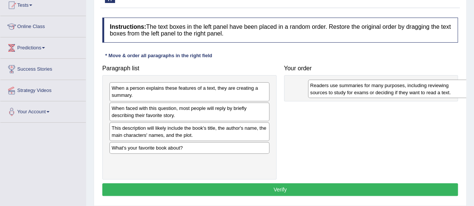
drag, startPoint x: 160, startPoint y: 152, endPoint x: 347, endPoint y: 84, distance: 199.8
click at [347, 84] on div "Readers use summaries for many purposes, including reviewing sources to study f…" at bounding box center [388, 89] width 160 height 19
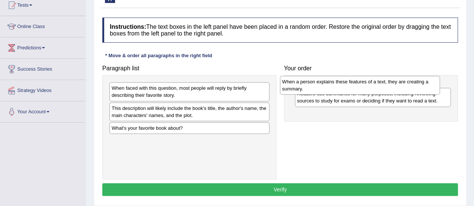
drag, startPoint x: 242, startPoint y: 90, endPoint x: 415, endPoint y: 86, distance: 172.7
click at [415, 86] on div "When a person explains these features of a text, they are creating a summary." at bounding box center [360, 85] width 160 height 19
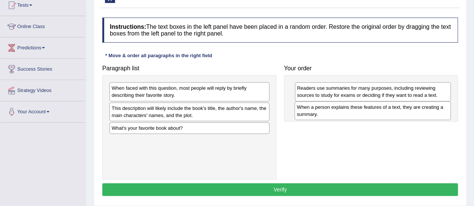
drag, startPoint x: 355, startPoint y: 91, endPoint x: 356, endPoint y: 109, distance: 18.0
click at [356, 109] on div "When a person explains these features of a text, they are creating a summary." at bounding box center [372, 110] width 156 height 19
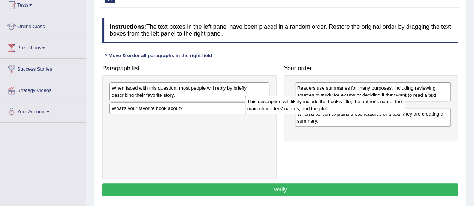
drag, startPoint x: 246, startPoint y: 113, endPoint x: 404, endPoint y: 107, distance: 158.2
click at [404, 107] on div "This description will likely include the book's title, the author's name, the m…" at bounding box center [325, 105] width 160 height 19
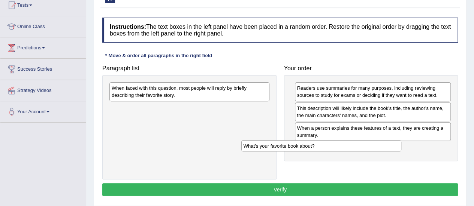
drag, startPoint x: 232, startPoint y: 105, endPoint x: 380, endPoint y: 146, distance: 153.4
click at [380, 146] on div "What's your favorite book about?" at bounding box center [321, 145] width 160 height 11
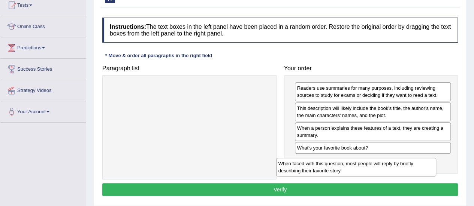
drag, startPoint x: 223, startPoint y: 92, endPoint x: 390, endPoint y: 167, distance: 183.0
click at [390, 167] on div "When faced with this question, most people will reply by briefly describing the…" at bounding box center [356, 167] width 160 height 19
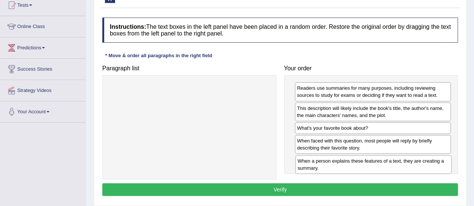
drag, startPoint x: 387, startPoint y: 131, endPoint x: 387, endPoint y: 167, distance: 36.0
click at [387, 167] on div "When a person explains these features of a text, they are creating a summary." at bounding box center [373, 164] width 156 height 19
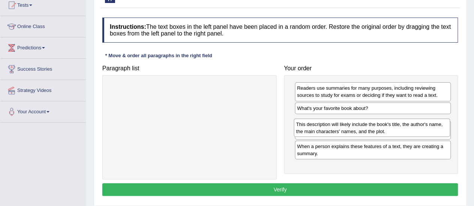
drag, startPoint x: 347, startPoint y: 111, endPoint x: 346, endPoint y: 128, distance: 16.5
click at [346, 128] on div "This description will likely include the book's title, the author's name, the m…" at bounding box center [372, 128] width 156 height 19
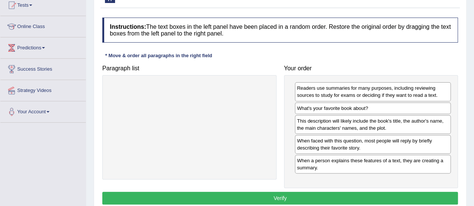
click at [354, 148] on div "When faced with this question, most people will reply by briefly describing the…" at bounding box center [373, 144] width 156 height 19
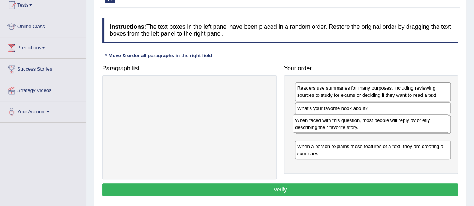
drag, startPoint x: 354, startPoint y: 148, endPoint x: 351, endPoint y: 125, distance: 23.4
click at [351, 125] on div "When faced with this question, most people will reply by briefly describing the…" at bounding box center [371, 124] width 156 height 19
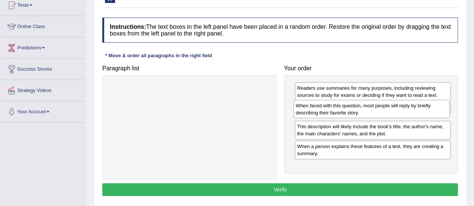
drag, startPoint x: 345, startPoint y: 145, endPoint x: 344, endPoint y: 110, distance: 34.5
click at [344, 110] on div "When faced with this question, most people will reply by briefly describing the…" at bounding box center [371, 109] width 156 height 19
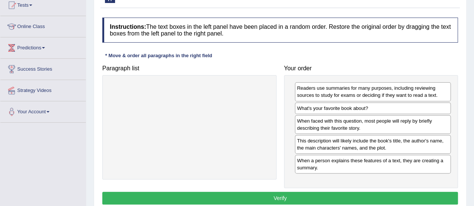
click at [313, 193] on button "Verify" at bounding box center [279, 198] width 355 height 13
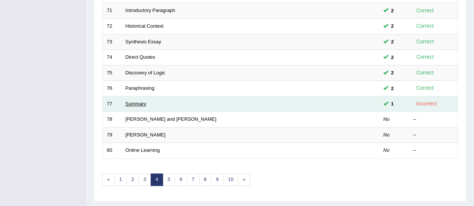
click at [142, 102] on link "Summary" at bounding box center [135, 104] width 21 height 6
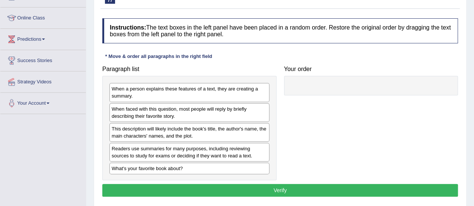
scroll to position [94, 0]
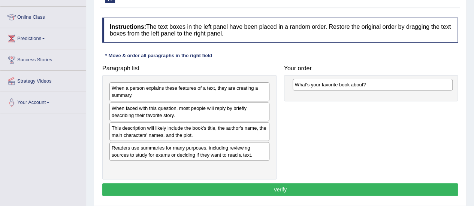
drag, startPoint x: 176, startPoint y: 169, endPoint x: 358, endPoint y: 85, distance: 201.1
click at [358, 85] on div "What's your favorite book about?" at bounding box center [373, 84] width 160 height 11
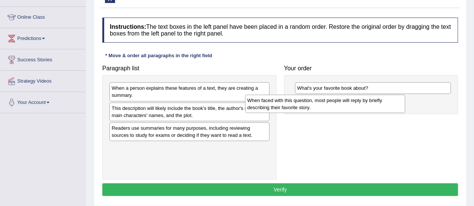
drag, startPoint x: 228, startPoint y: 113, endPoint x: 376, endPoint y: 104, distance: 148.9
click at [376, 104] on div "When faced with this question, most people will reply by briefly describing the…" at bounding box center [325, 104] width 160 height 19
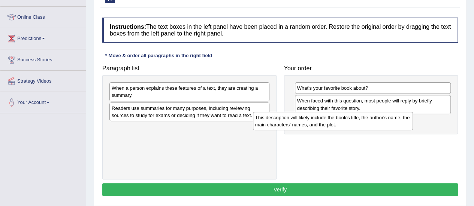
drag, startPoint x: 215, startPoint y: 112, endPoint x: 363, endPoint y: 121, distance: 148.2
click at [363, 121] on div "This description will likely include the book's title, the author's name, the m…" at bounding box center [333, 121] width 160 height 19
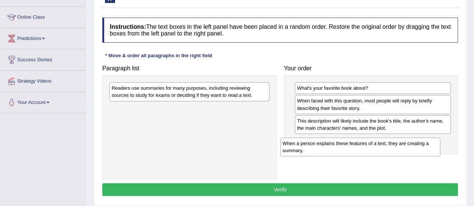
drag, startPoint x: 227, startPoint y: 94, endPoint x: 399, endPoint y: 145, distance: 180.2
click at [399, 145] on div "When a person explains these features of a text, they are creating a summary." at bounding box center [360, 147] width 160 height 19
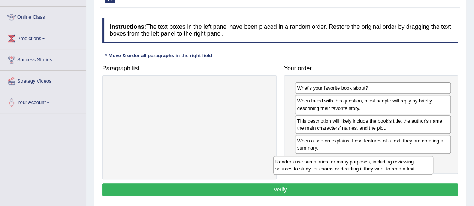
drag, startPoint x: 233, startPoint y: 92, endPoint x: 396, endPoint y: 166, distance: 179.5
click at [396, 166] on div "Readers use summaries for many purposes, including reviewing sources to study f…" at bounding box center [353, 165] width 160 height 19
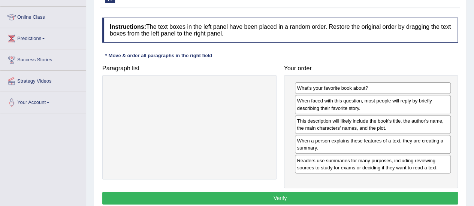
click at [278, 200] on button "Verify" at bounding box center [279, 198] width 355 height 13
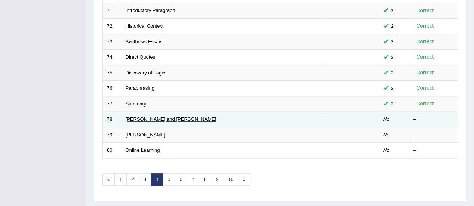
scroll to position [270, 0]
click at [134, 118] on link "[PERSON_NAME] and [PERSON_NAME]" at bounding box center [170, 119] width 91 height 6
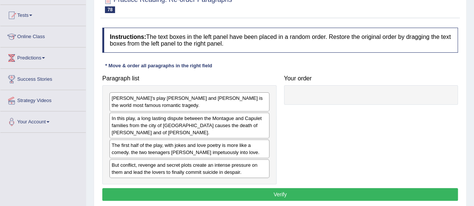
scroll to position [98, 0]
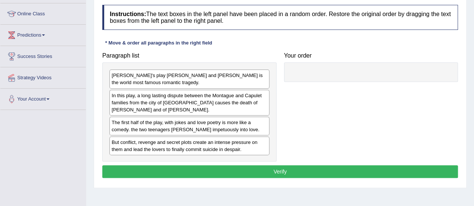
drag, startPoint x: 0, startPoint y: 0, endPoint x: 474, endPoint y: 114, distance: 487.3
click at [473, 109] on html "Toggle navigation Home Practice Questions Speaking Practice Read Aloud Repeat S…" at bounding box center [237, 5] width 474 height 206
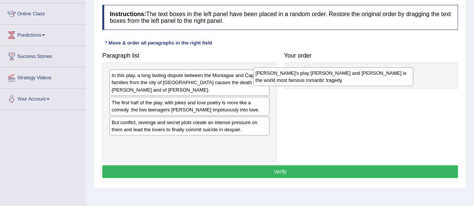
drag, startPoint x: 211, startPoint y: 83, endPoint x: 355, endPoint y: 80, distance: 143.9
click at [355, 80] on div "[PERSON_NAME]'s play [PERSON_NAME] and [PERSON_NAME] is the world most famous r…" at bounding box center [333, 76] width 160 height 19
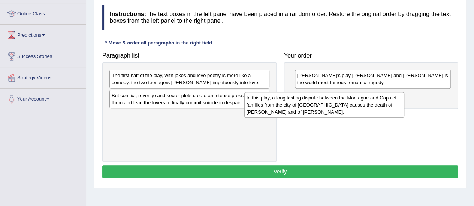
drag, startPoint x: 226, startPoint y: 82, endPoint x: 403, endPoint y: 101, distance: 177.8
click at [403, 101] on div "In this play, a long lasting dispute between the Montague and Capulet families …" at bounding box center [324, 105] width 160 height 26
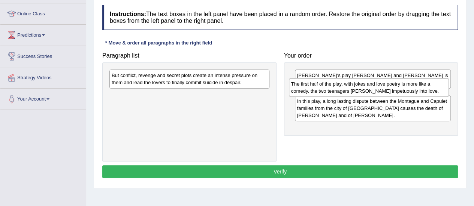
drag, startPoint x: 250, startPoint y: 81, endPoint x: 439, endPoint y: 88, distance: 188.5
click at [439, 88] on div "The first half of the play, with jokes and love poetry is more like a comedy. t…" at bounding box center [369, 87] width 160 height 19
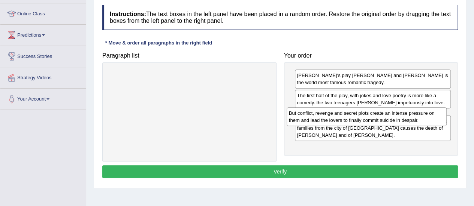
drag, startPoint x: 242, startPoint y: 80, endPoint x: 423, endPoint y: 117, distance: 184.6
click at [423, 117] on div "But conflict, revenge and secret plots create an intense pressure on them and l…" at bounding box center [367, 116] width 160 height 19
